Goal: Task Accomplishment & Management: Complete application form

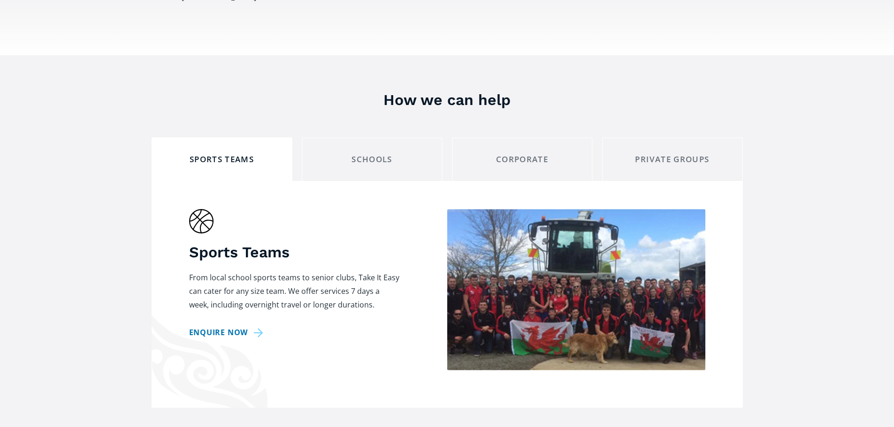
scroll to position [563, 0]
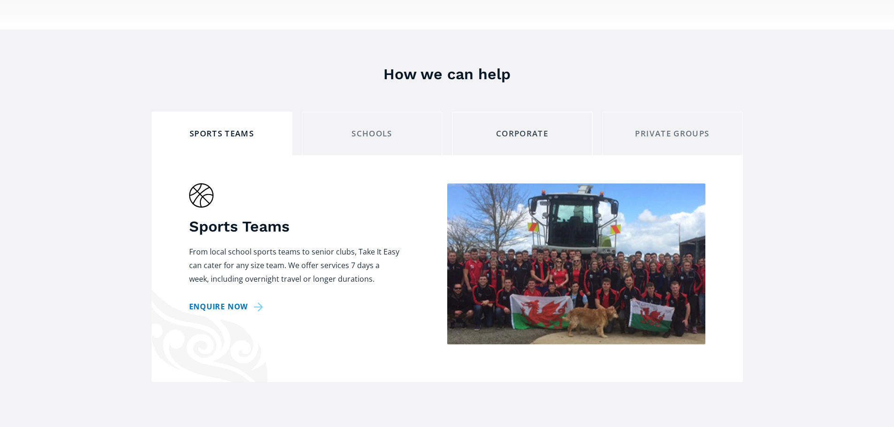
click at [563, 127] on div "Corporate" at bounding box center [522, 134] width 125 height 15
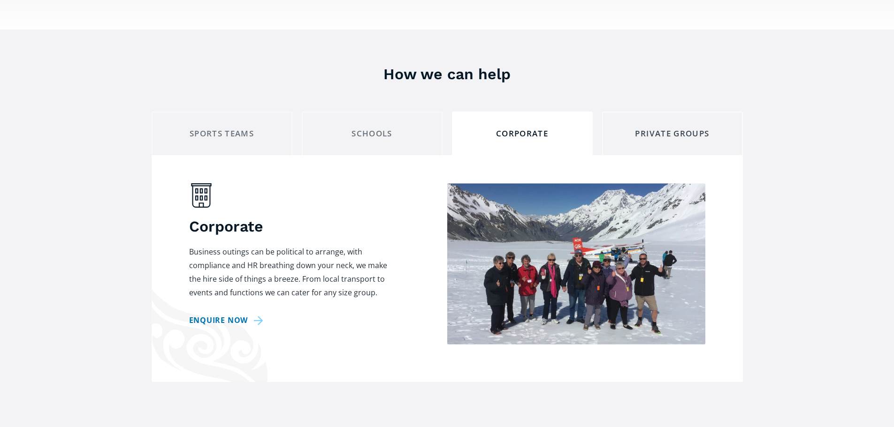
click at [680, 127] on div "Private Groups" at bounding box center [672, 134] width 125 height 15
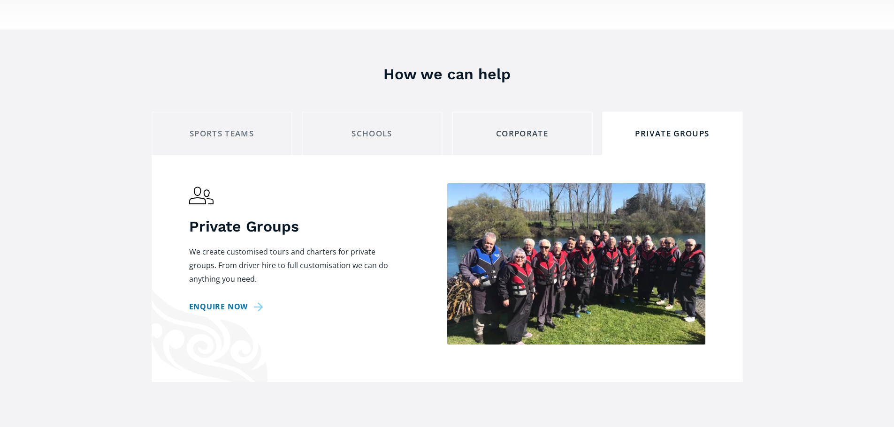
click at [536, 127] on div "Corporate" at bounding box center [522, 134] width 125 height 15
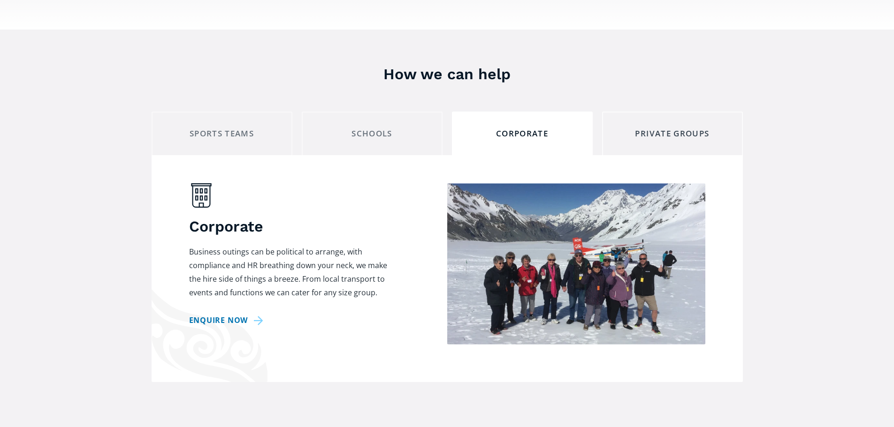
click at [689, 112] on link "Private Groups" at bounding box center [672, 134] width 141 height 44
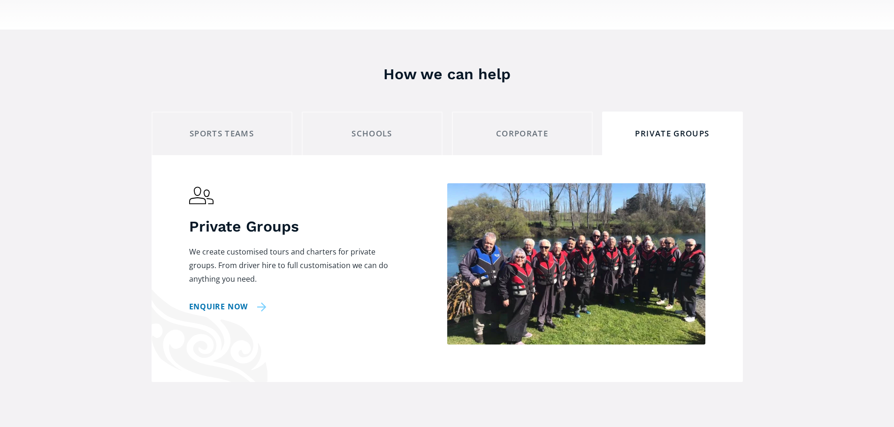
click at [235, 300] on link "Enquire now" at bounding box center [228, 307] width 78 height 14
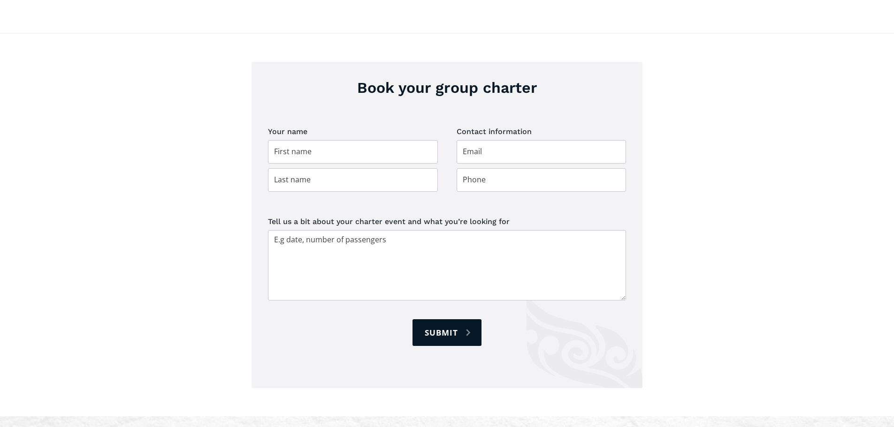
scroll to position [1296, 0]
click at [368, 140] on input "Group charter booking" at bounding box center [353, 151] width 170 height 23
type input "[US_STATE]"
type input "Taingahue"
type input "0211402628"
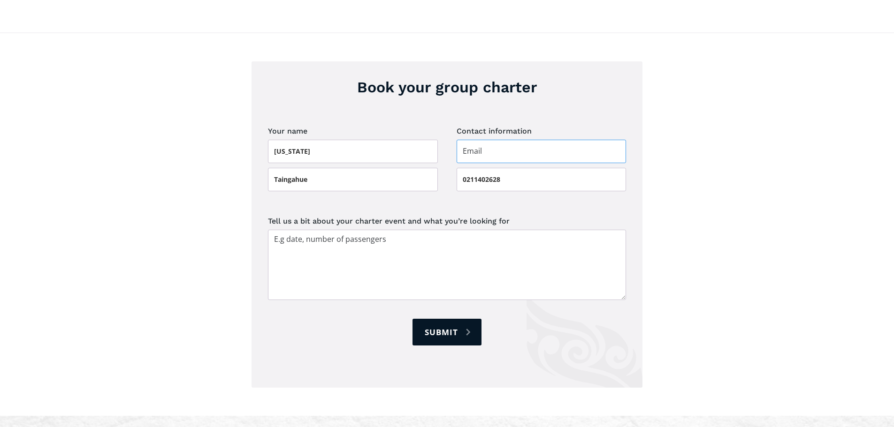
click at [496, 140] on input "Group charter booking" at bounding box center [542, 151] width 170 height 23
type input "[US_STATE][EMAIL_ADDRESS][DOMAIN_NAME]"
click at [332, 230] on textarea "Tell us a bit about your charter event and what you’re looking for" at bounding box center [447, 265] width 358 height 70
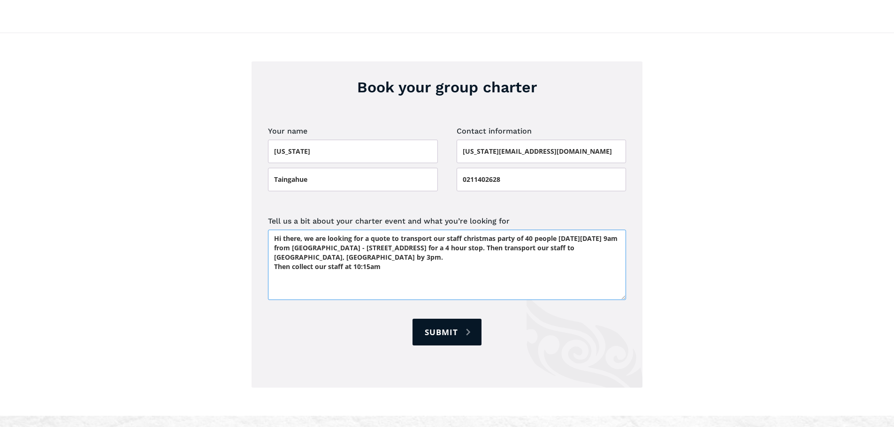
click at [313, 230] on textarea "Hi there, we are looking for a quote to transport our staff christmas party of …" at bounding box center [447, 265] width 358 height 70
click at [400, 234] on textarea "Hi there, we are looking for a quote to transport our staff christmas party of …" at bounding box center [447, 265] width 358 height 70
click at [406, 230] on textarea "Hi there, we are looking for a quote to transport our staff christmas party of …" at bounding box center [447, 265] width 358 height 70
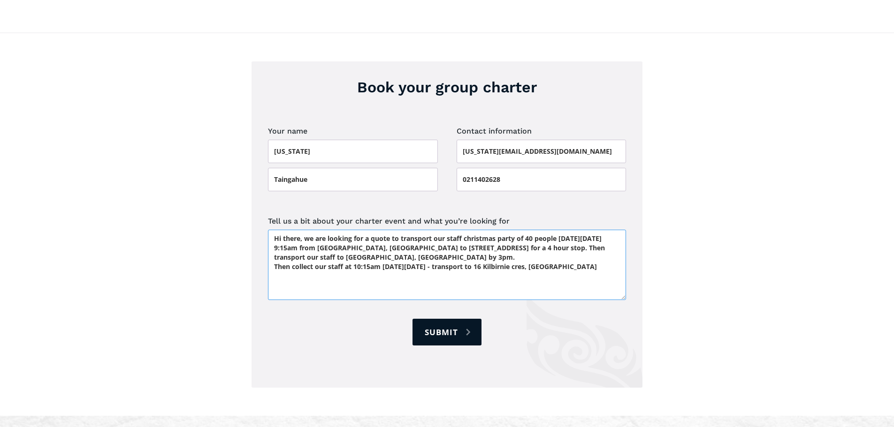
click at [568, 230] on textarea "Hi there, we are looking for a quote to transport our staff christmas party of …" at bounding box center [447, 265] width 358 height 70
click at [276, 232] on textarea "Hi there, we are looking for a quote to transport our staff christmas party of …" at bounding box center [447, 265] width 358 height 70
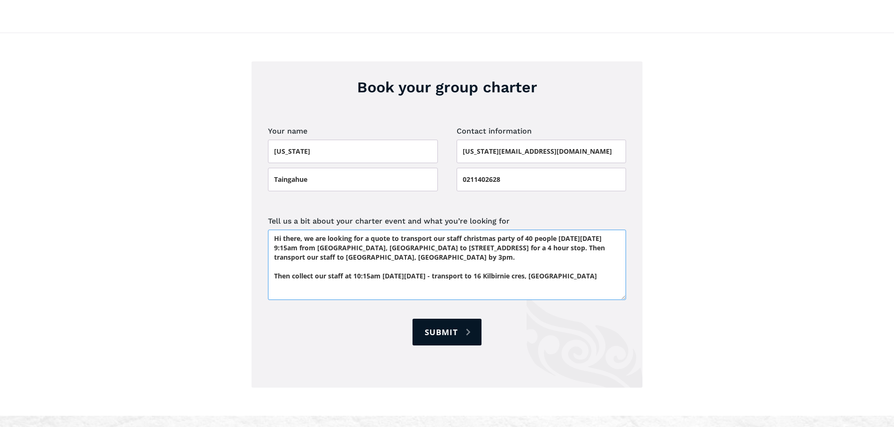
click at [460, 243] on textarea "Hi there, we are looking for a quote to transport our staff christmas party of …" at bounding box center [447, 265] width 358 height 70
click at [414, 256] on textarea "Hi there, we are looking for a quote to transport our staff christmas party of …" at bounding box center [447, 265] width 358 height 70
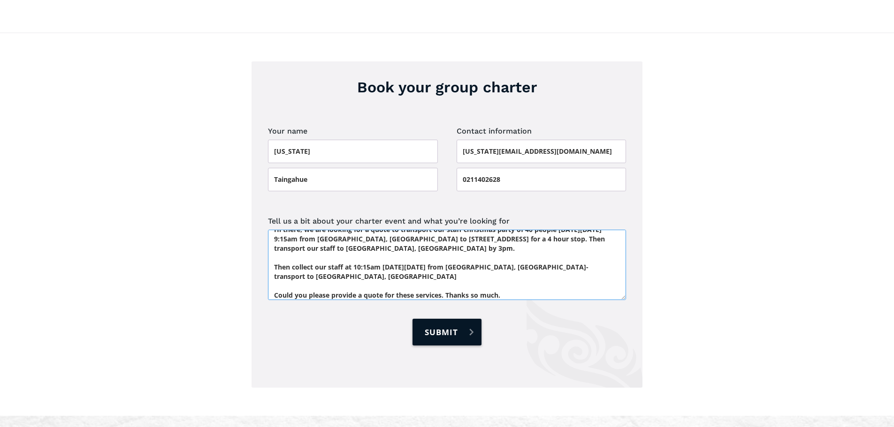
type textarea "Hi there, we are looking for a quote to transport our staff christmas party of …"
click at [448, 319] on input "Submit" at bounding box center [446, 332] width 69 height 27
type input "Please wait..."
